Goal: Information Seeking & Learning: Find specific fact

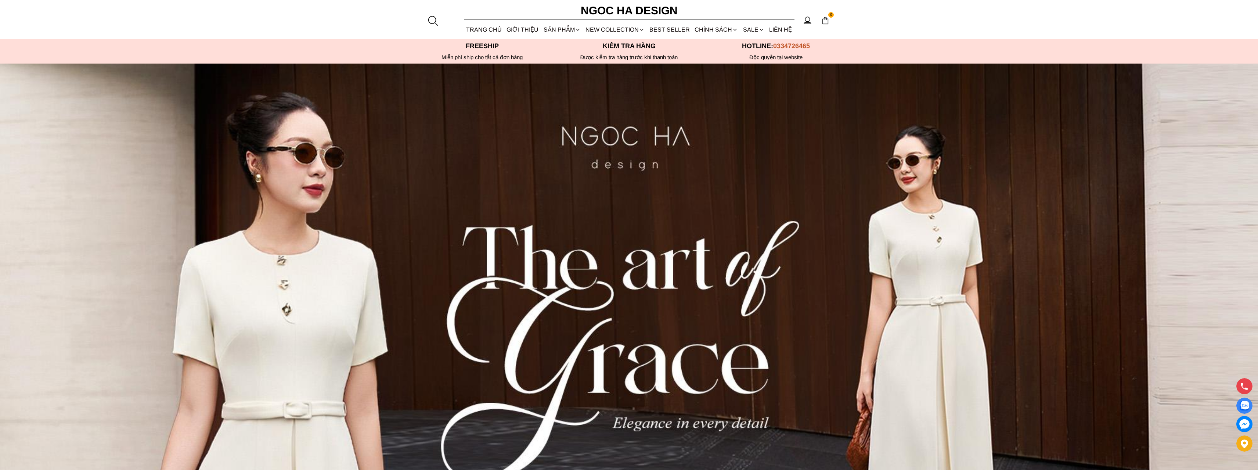
click at [1221, 20] on section "0 Trang chủ Giới thiệu Sản phẩm [GEOGRAPHIC_DATA] Áo thun Áo sơ mi Áo Peplum Áo…" at bounding box center [629, 19] width 1258 height 39
click at [435, 23] on div at bounding box center [432, 20] width 11 height 11
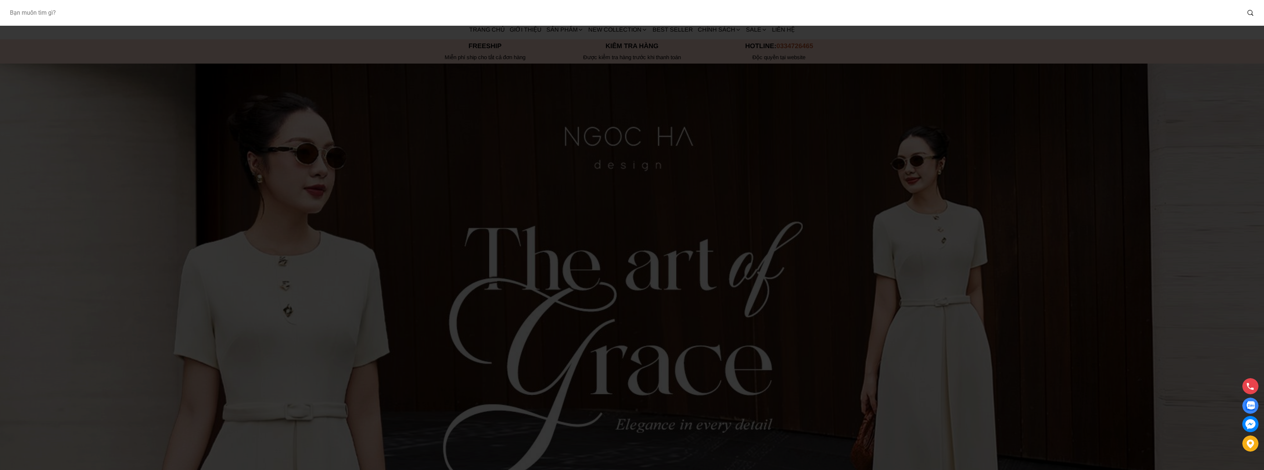
click at [199, 18] on input "Input search Bạn muốn tìm gì?" at bounding box center [622, 12] width 1237 height 17
type input "a961"
